Goal: Transaction & Acquisition: Obtain resource

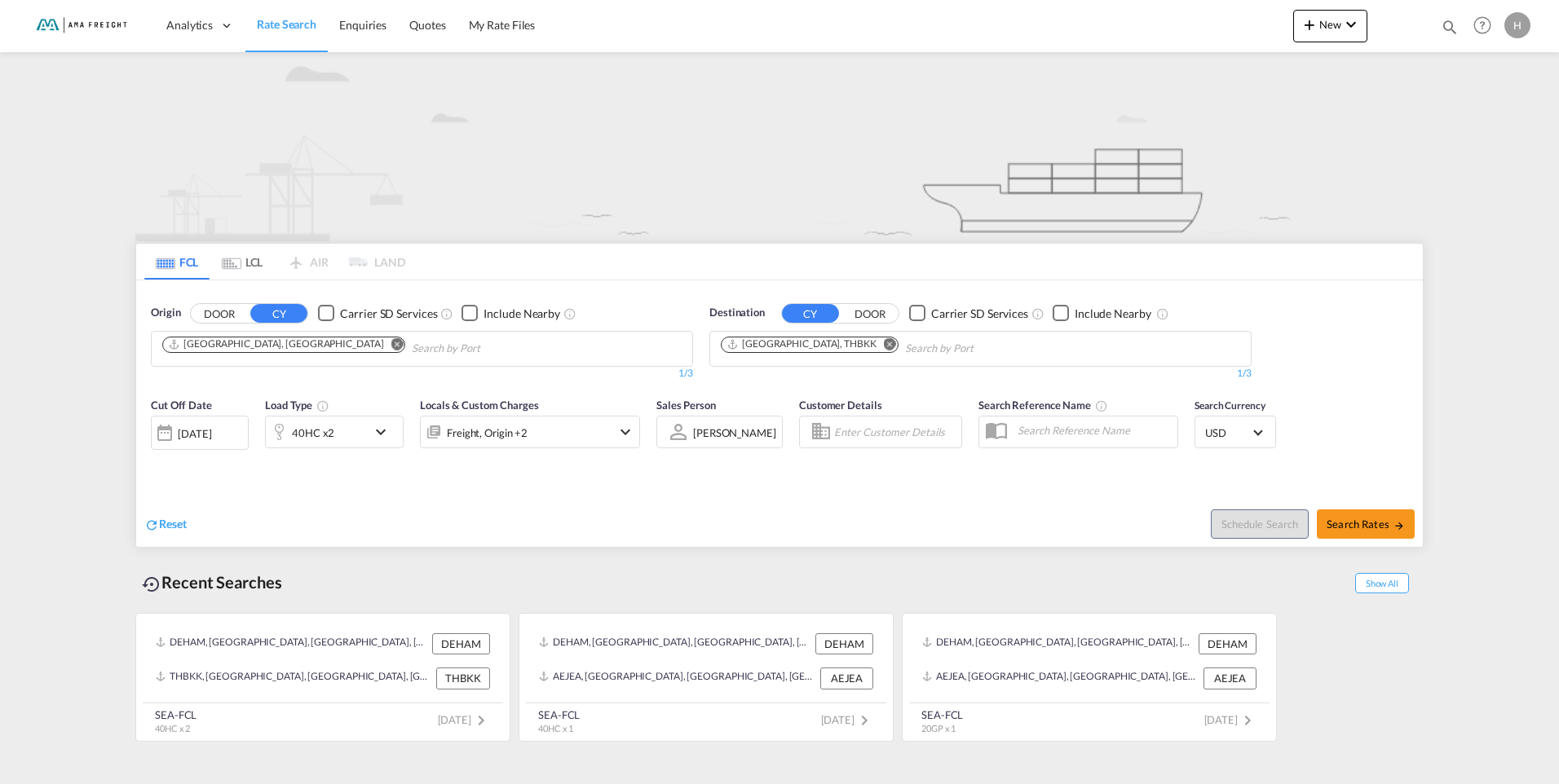
click at [387, 435] on md-icon "icon-chevron-down" at bounding box center [385, 432] width 28 height 20
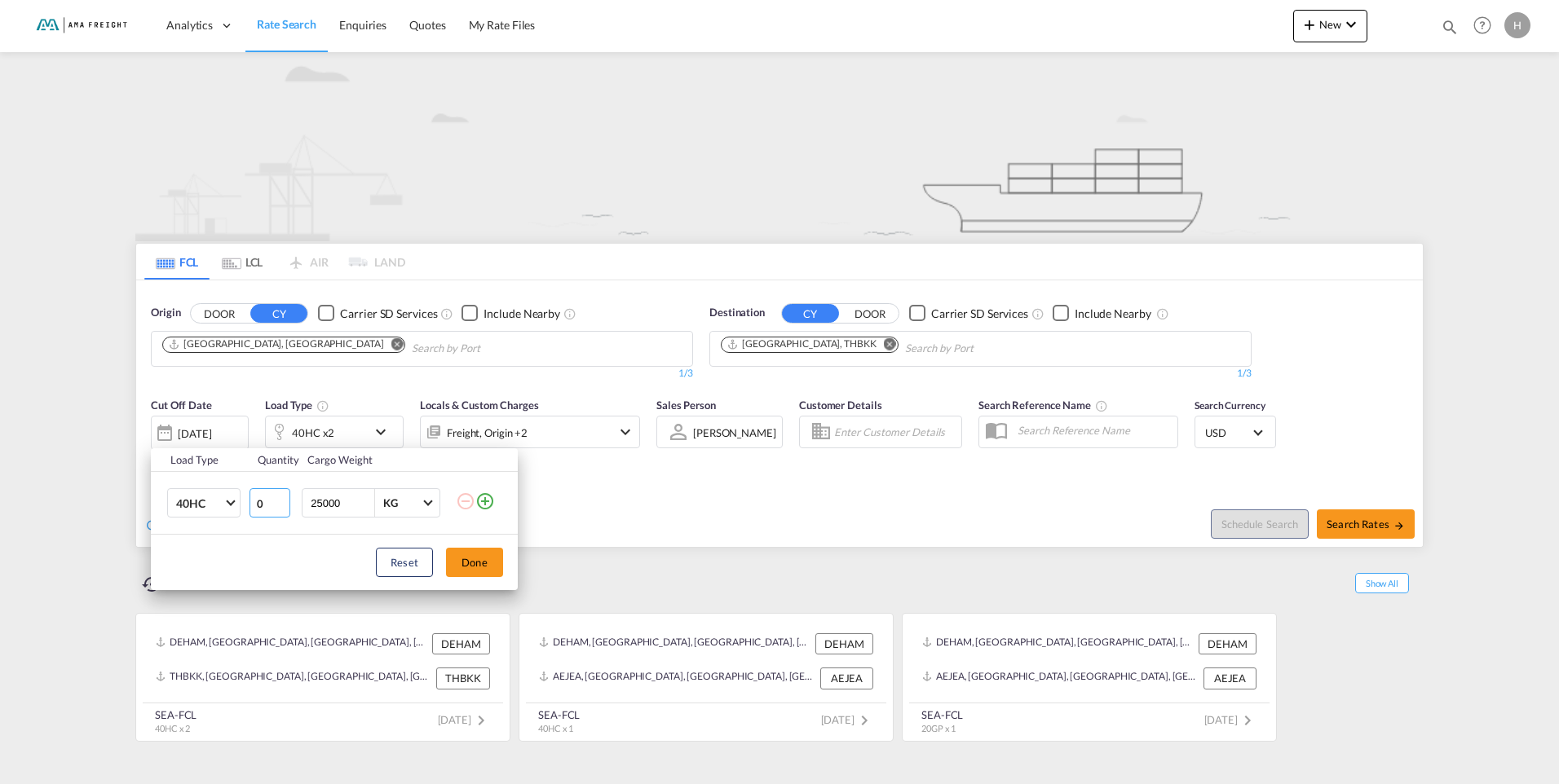
click at [266, 507] on input "0" at bounding box center [270, 503] width 41 height 30
type input "1"
click at [280, 502] on input "1" at bounding box center [270, 503] width 41 height 30
click at [327, 510] on input "25000" at bounding box center [342, 503] width 65 height 28
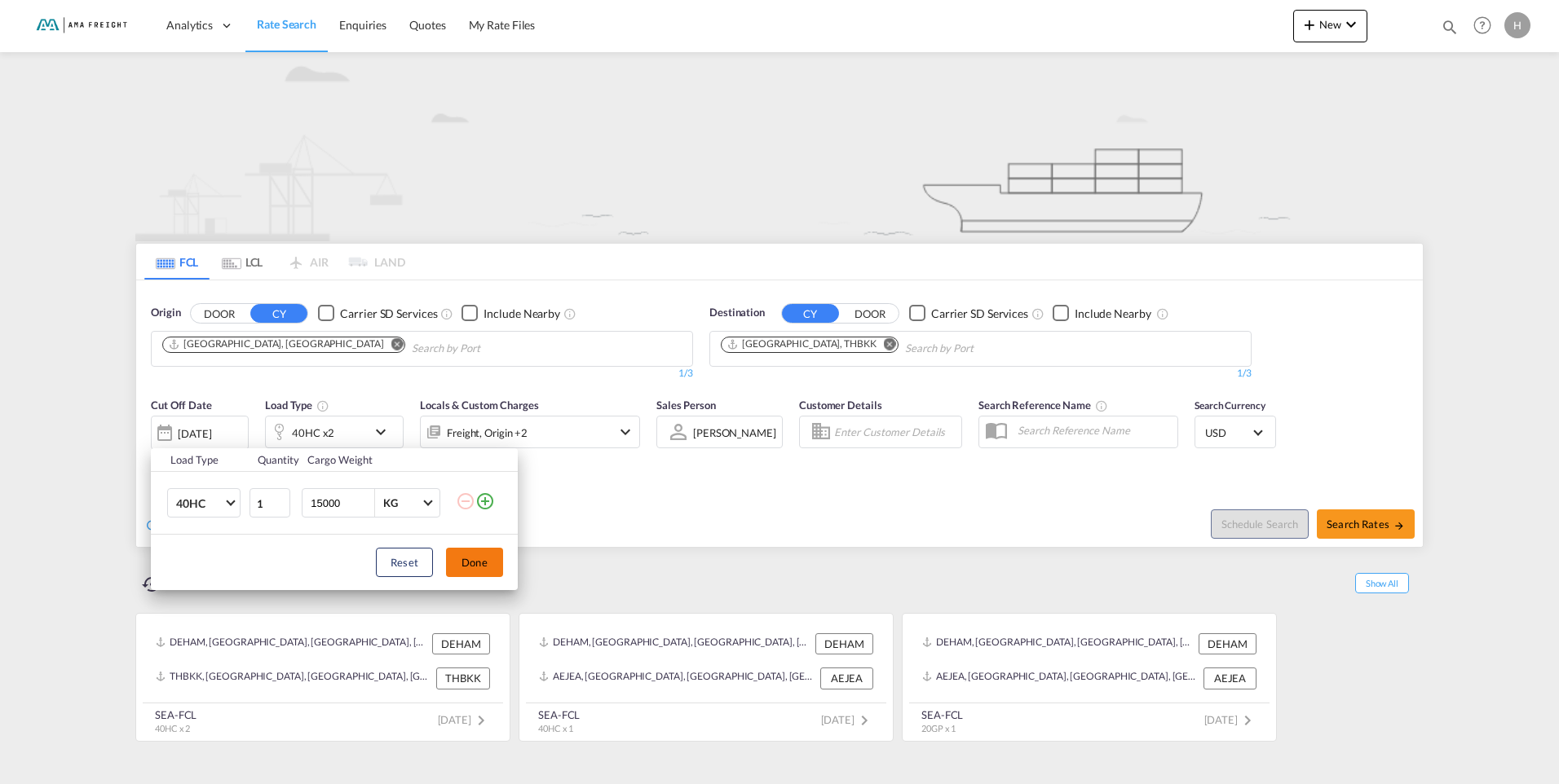
type input "15000"
click at [480, 567] on button "Done" at bounding box center [474, 562] width 57 height 30
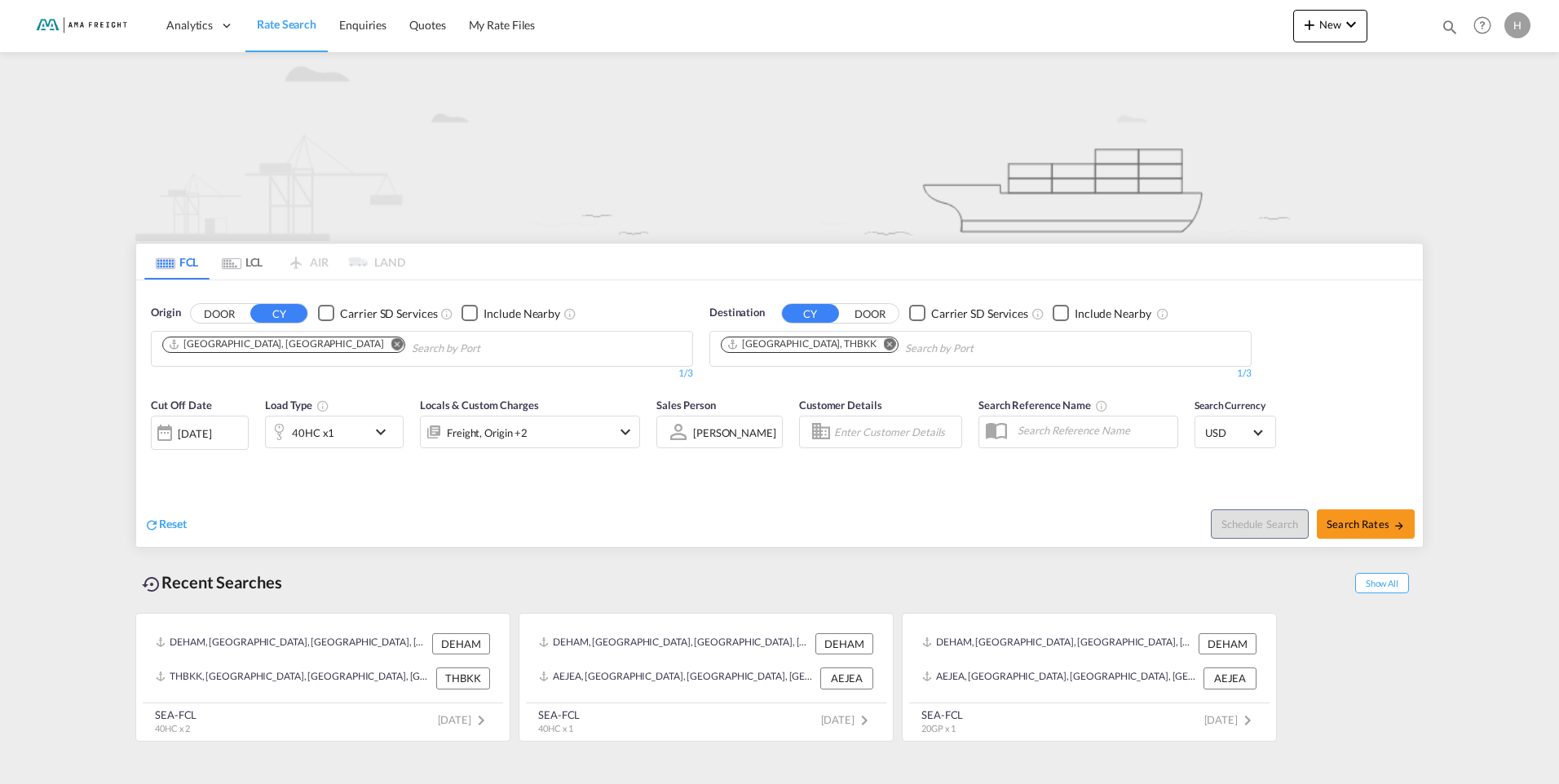
click at [884, 348] on md-icon "Remove" at bounding box center [889, 344] width 12 height 12
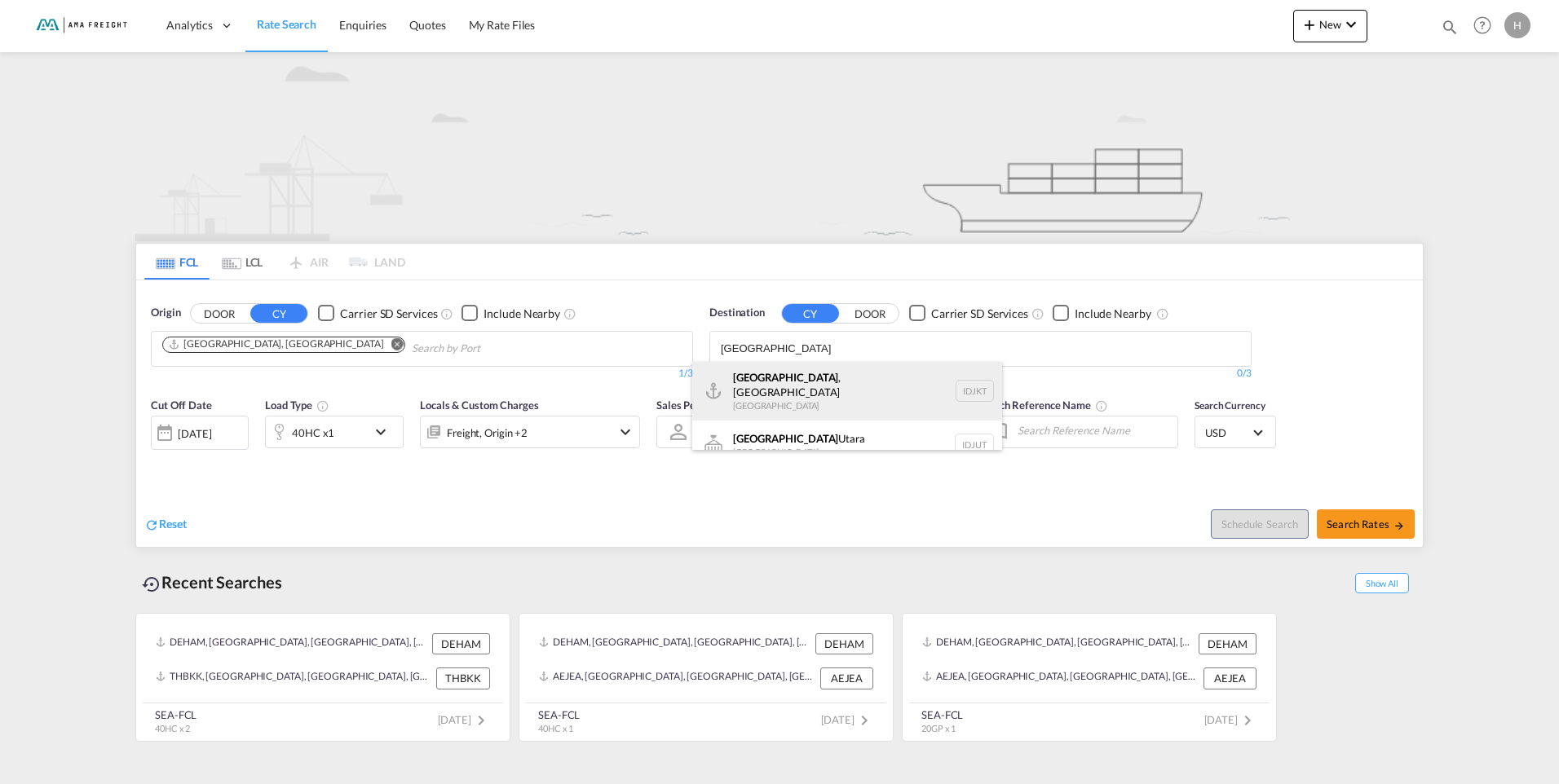
type input "[GEOGRAPHIC_DATA]"
click at [747, 383] on div "[GEOGRAPHIC_DATA] , [GEOGRAPHIC_DATA] [GEOGRAPHIC_DATA] IDJKT" at bounding box center [847, 391] width 310 height 59
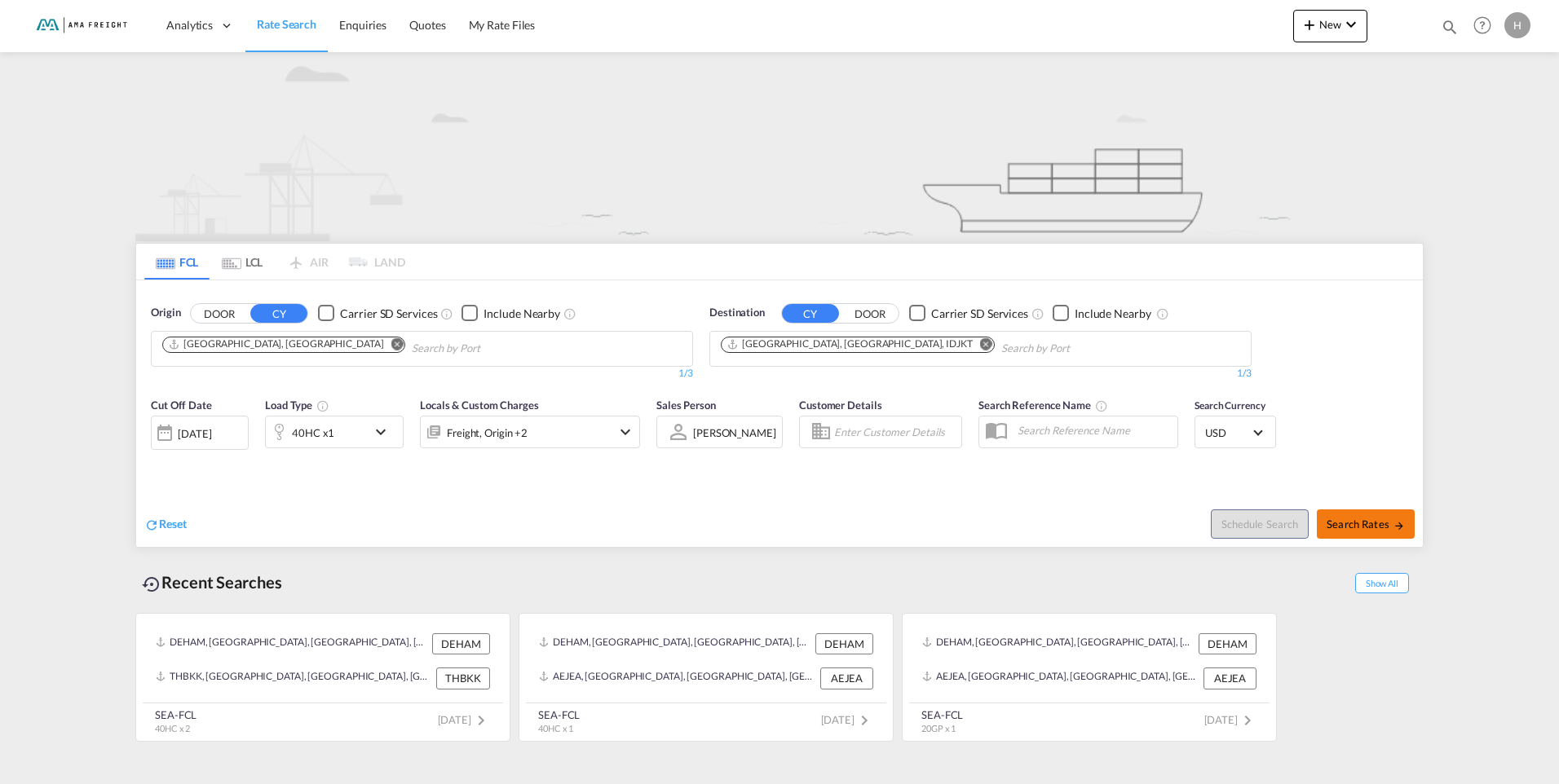
click at [1367, 524] on span "Search Rates" at bounding box center [1366, 524] width 78 height 13
type input "DEHAM to IDJKT / [DATE]"
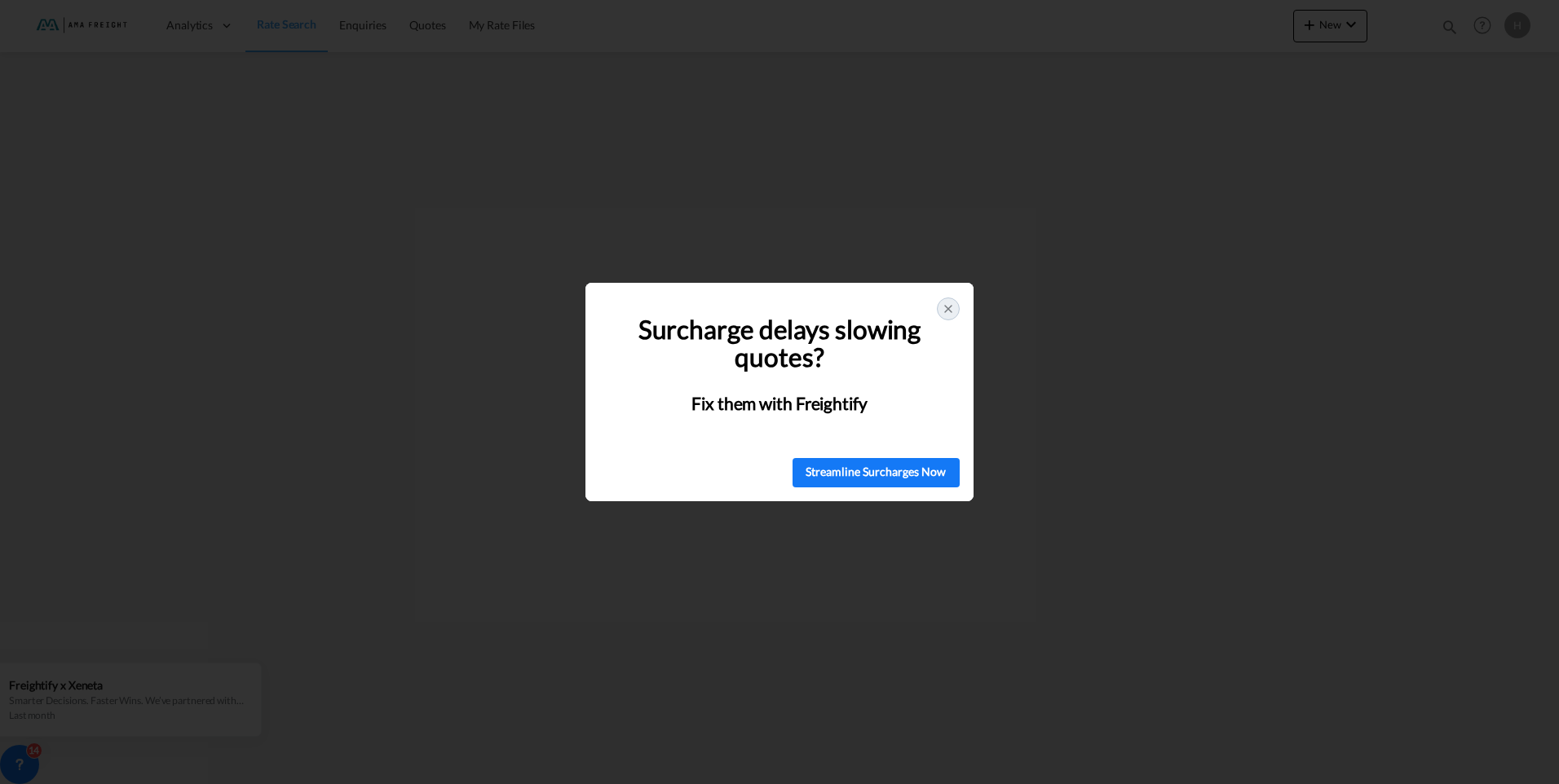
click at [946, 314] on icon at bounding box center [948, 309] width 13 height 13
